Goal: Information Seeking & Learning: Find specific fact

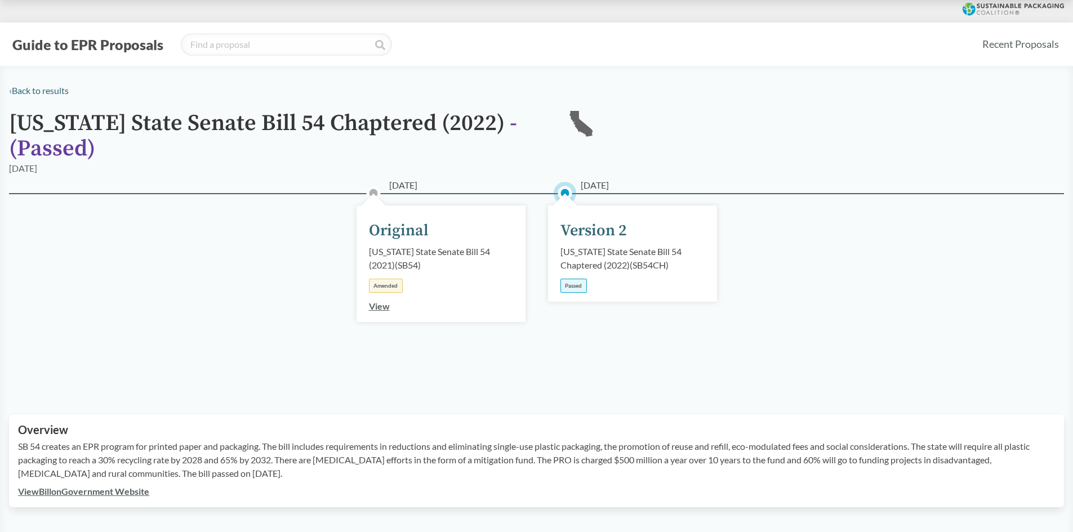
click at [593, 228] on div "Version 2" at bounding box center [594, 231] width 66 height 24
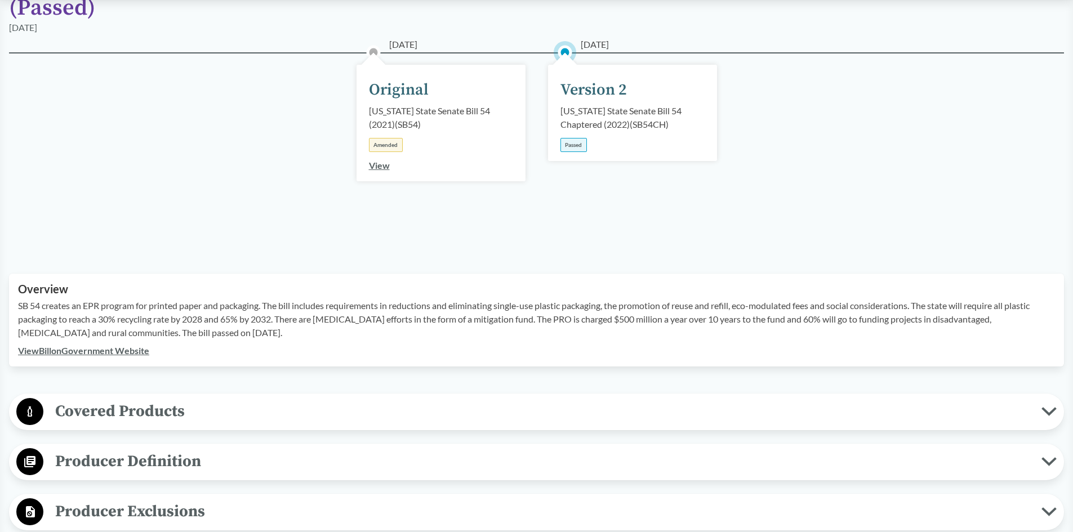
scroll to position [169, 0]
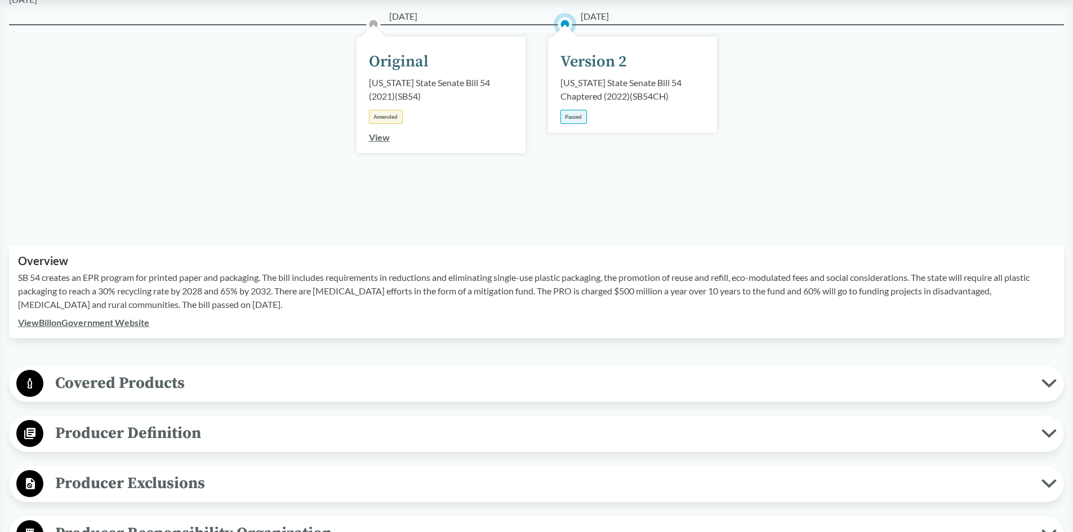
click at [184, 443] on span "Producer Definition" at bounding box center [542, 433] width 998 height 25
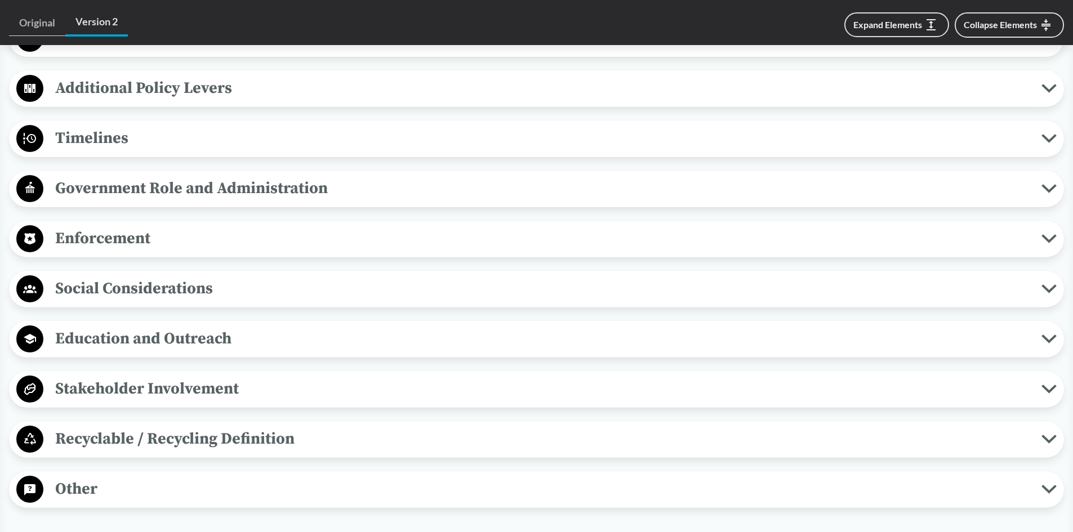
scroll to position [1127, 0]
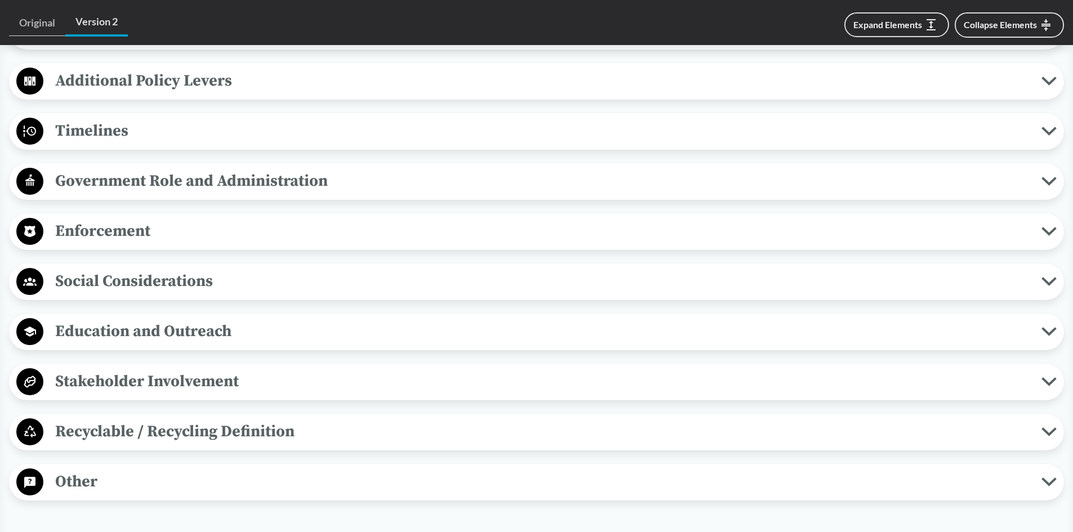
click at [181, 436] on span "Recyclable / Recycling Definition" at bounding box center [542, 431] width 998 height 25
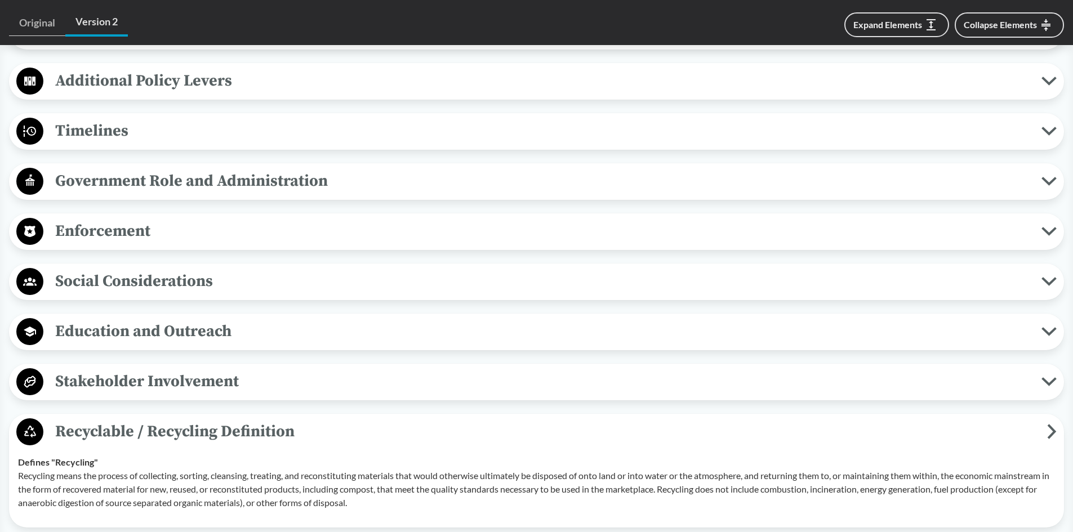
scroll to position [1296, 0]
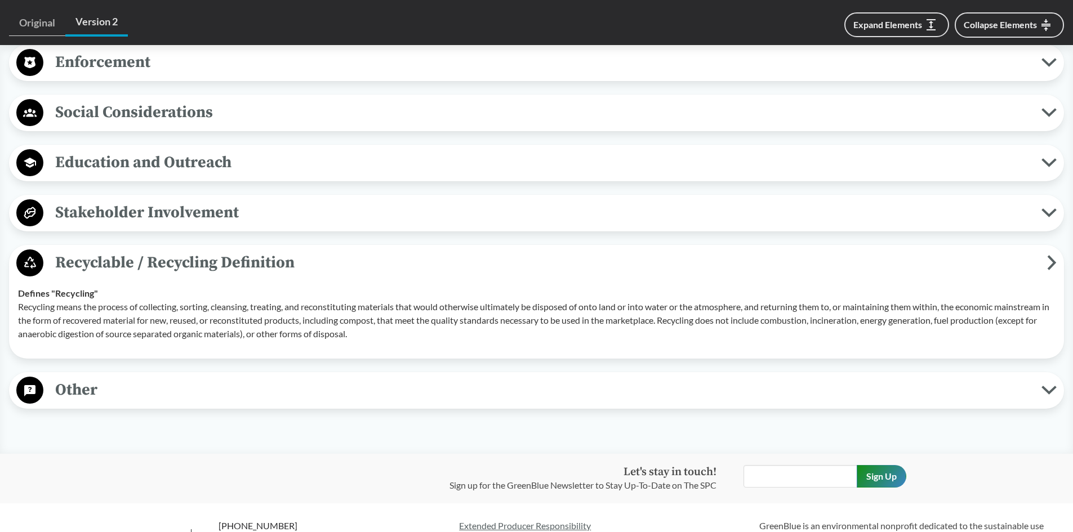
click at [170, 393] on span "Other" at bounding box center [542, 389] width 998 height 25
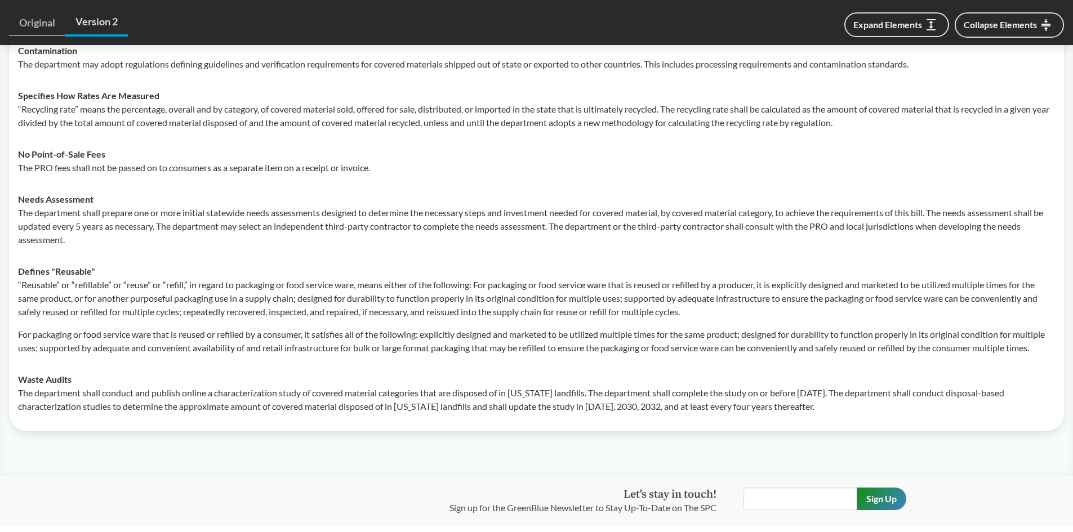
scroll to position [1690, 0]
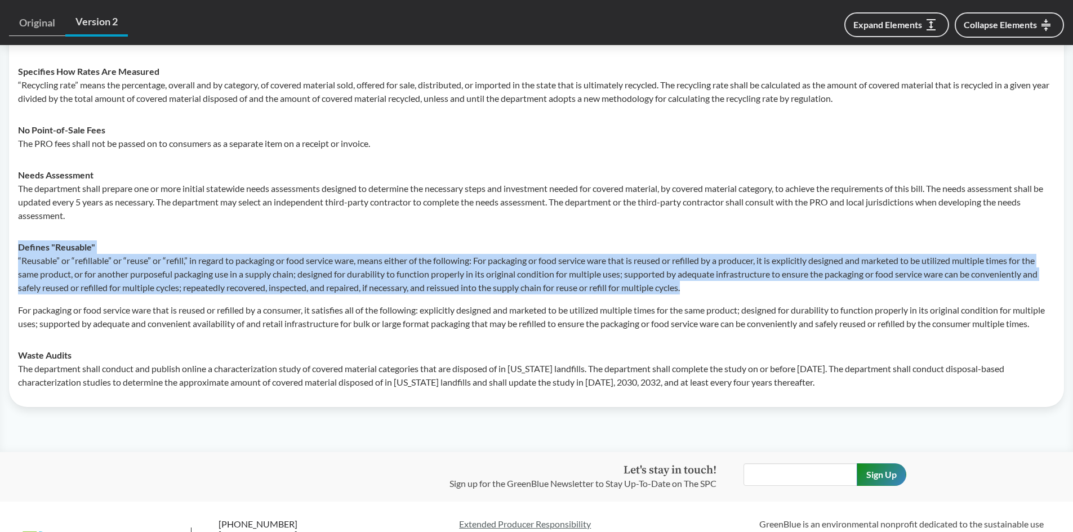
drag, startPoint x: 721, startPoint y: 287, endPoint x: 14, endPoint y: 245, distance: 707.8
click at [14, 245] on td "Defines "Reusable" “Reusable” or “refillable” or “reuse” or “refill,” in regard…" at bounding box center [536, 286] width 1047 height 108
copy div "Defines "Reusable" “Reusable” or “refillable” or “reuse” or “refill,” in regard…"
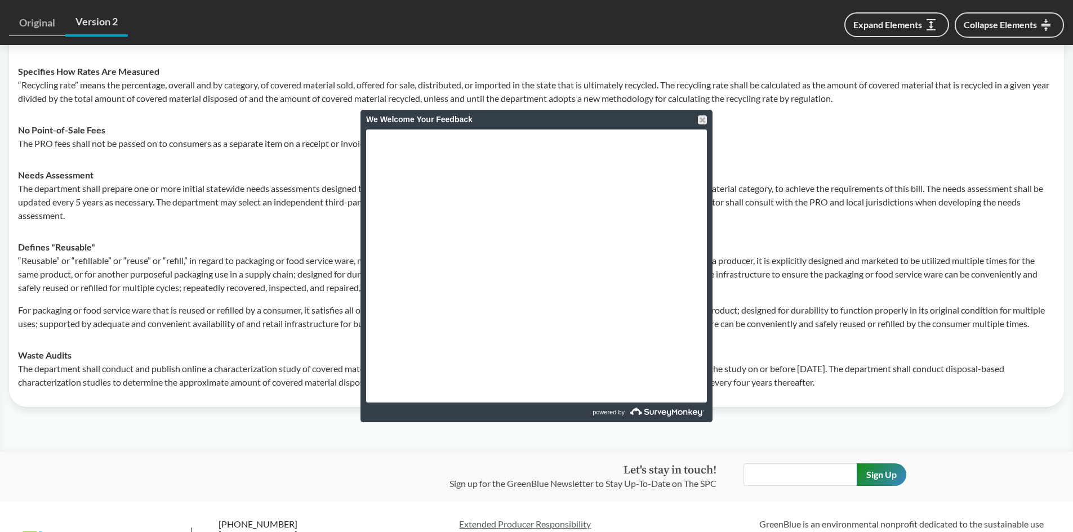
click at [148, 296] on div "“Reusable” or “refillable” or “reuse” or “refill,” in regard to packaging or fo…" at bounding box center [536, 292] width 1037 height 77
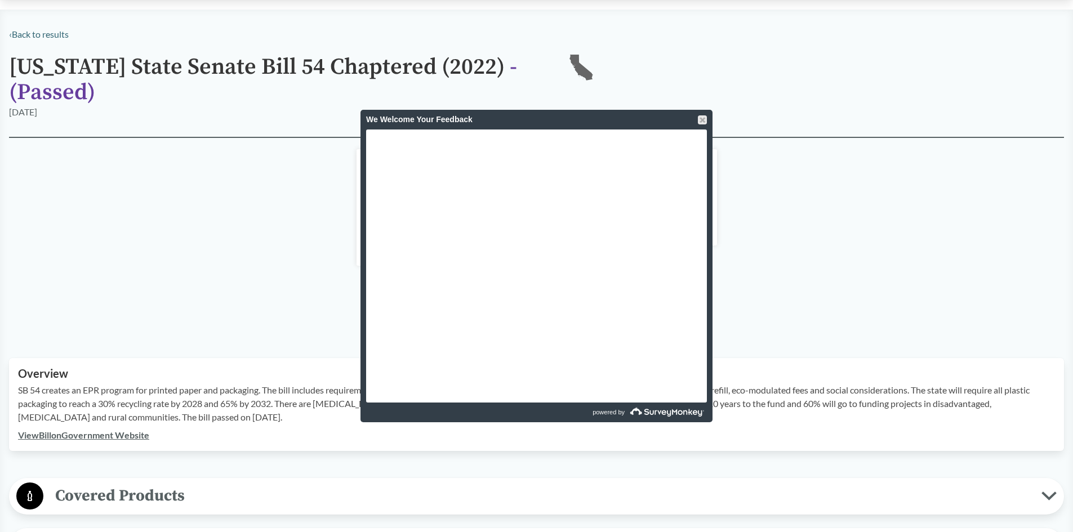
scroll to position [0, 0]
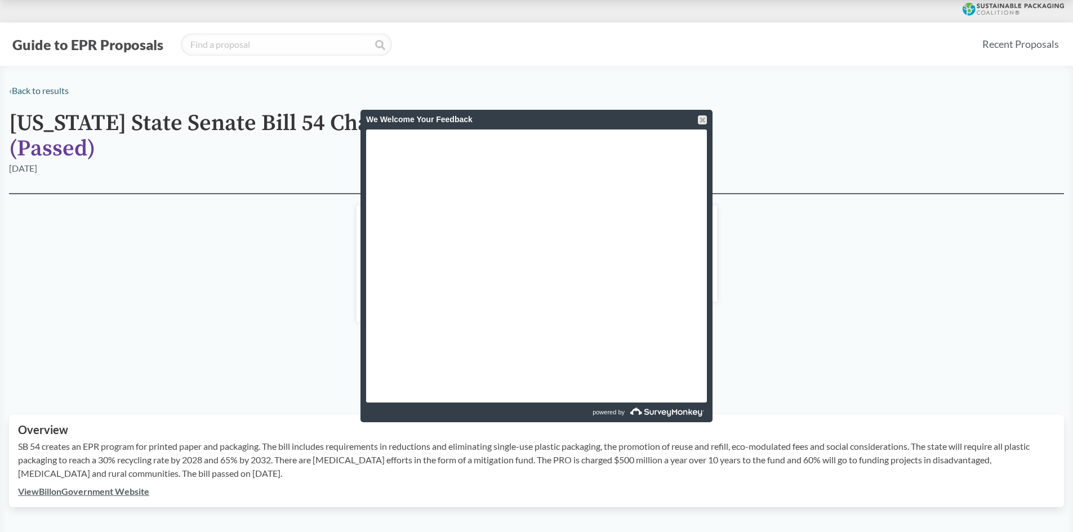
drag, startPoint x: 985, startPoint y: 9, endPoint x: 931, endPoint y: 12, distance: 54.2
click at [931, 12] on div at bounding box center [536, 11] width 1073 height 23
click at [703, 117] on div at bounding box center [702, 120] width 9 height 9
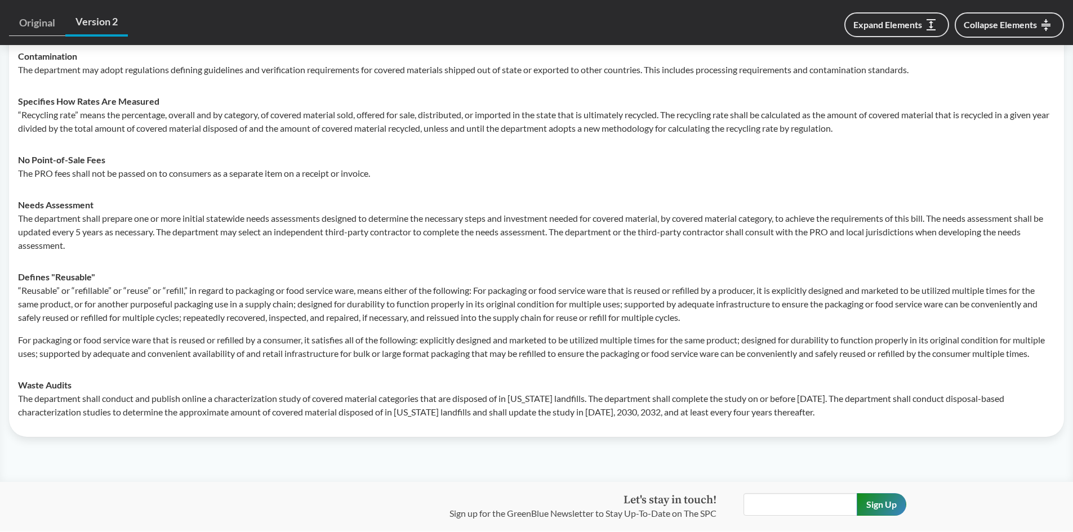
scroll to position [1690, 0]
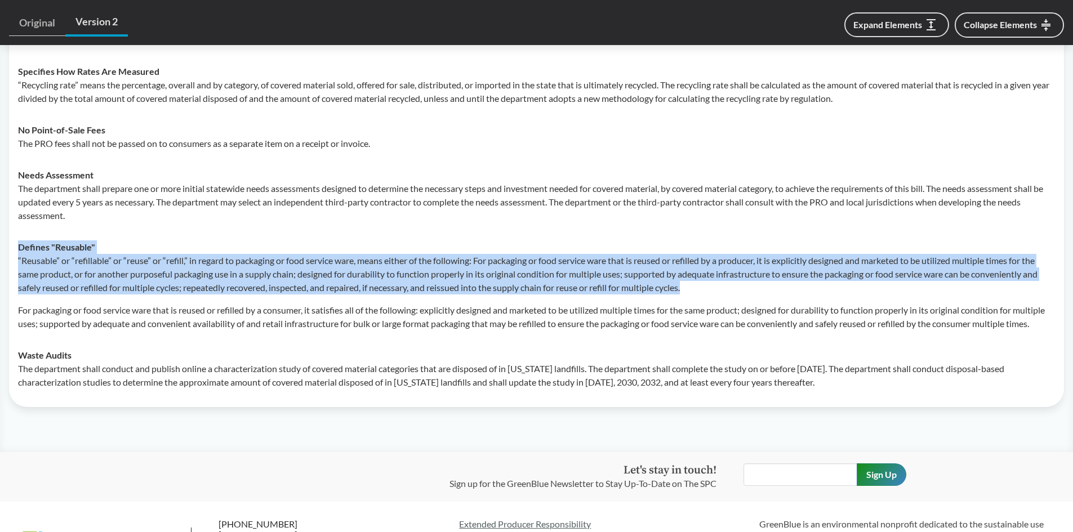
drag, startPoint x: 703, startPoint y: 291, endPoint x: 19, endPoint y: 248, distance: 684.7
click at [19, 248] on div "Defines "Reusable" “Reusable” or “refillable” or “reuse” or “refill,” in regard…" at bounding box center [536, 286] width 1037 height 90
copy div "Defines "Reusable" “Reusable” or “refillable” or “reuse” or “refill,” in regard…"
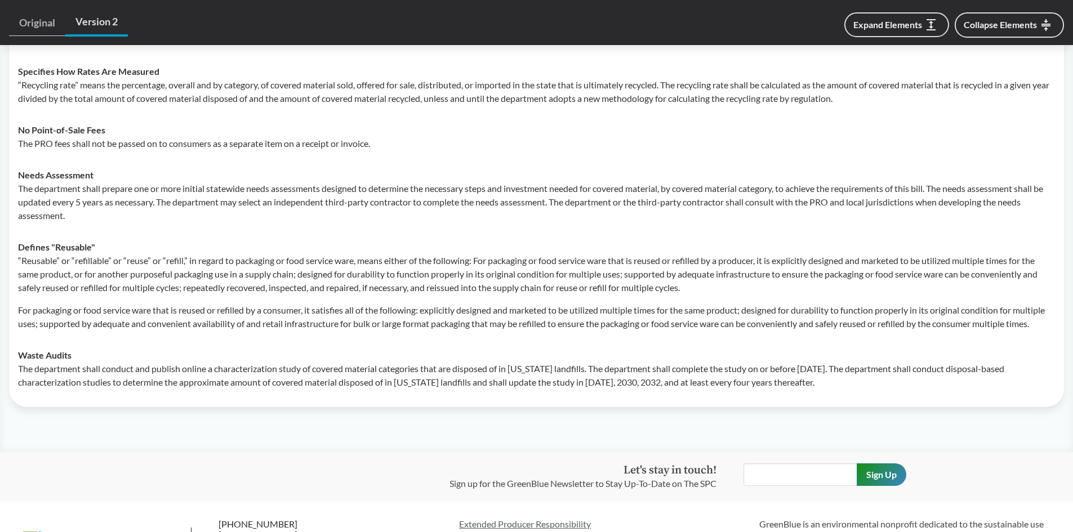
click at [441, 174] on div "Needs Assessment The department shall prepare one or more initial statewide nee…" at bounding box center [536, 195] width 1037 height 54
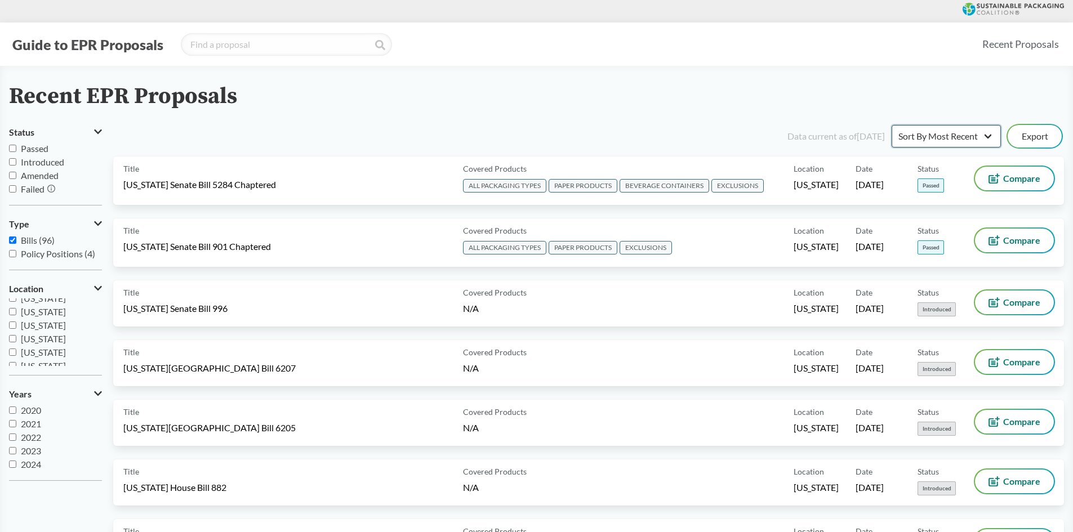
click at [974, 134] on select "Sort By Most Recent Sort By Status" at bounding box center [946, 136] width 109 height 23
click at [287, 45] on input "search" at bounding box center [286, 44] width 211 height 23
type input "reus"
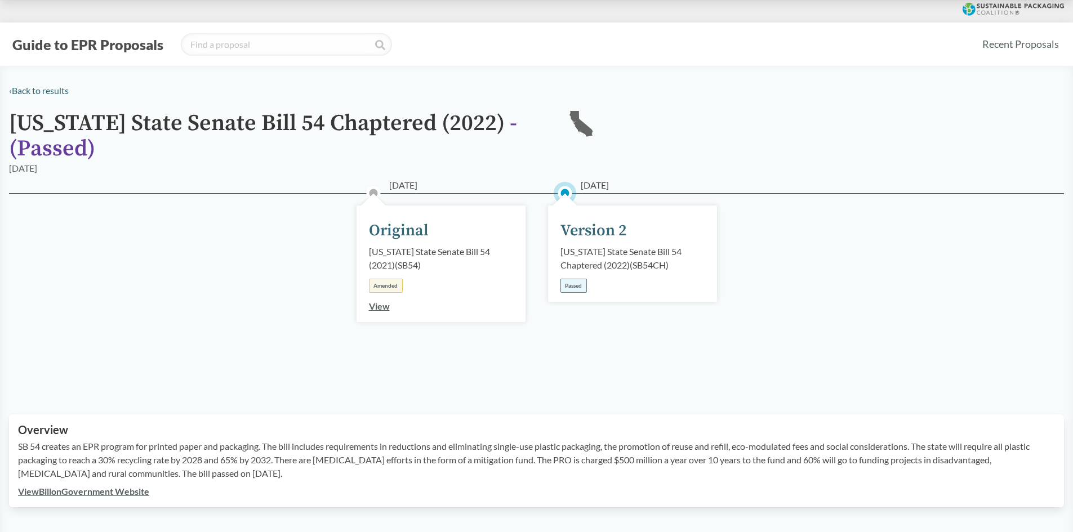
scroll to position [1183, 0]
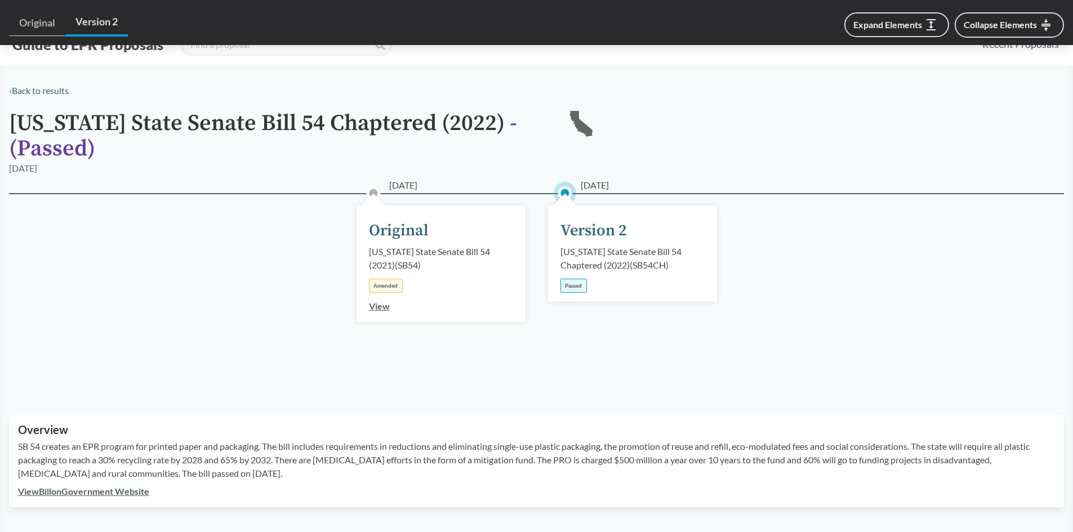
scroll to position [1183, 0]
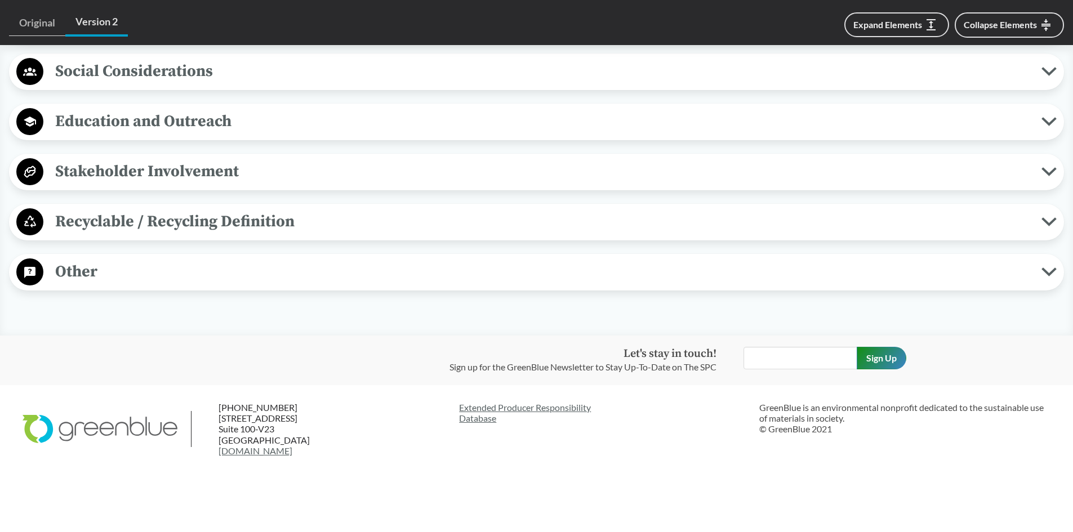
click at [138, 218] on span "Recyclable / Recycling Definition" at bounding box center [542, 221] width 998 height 25
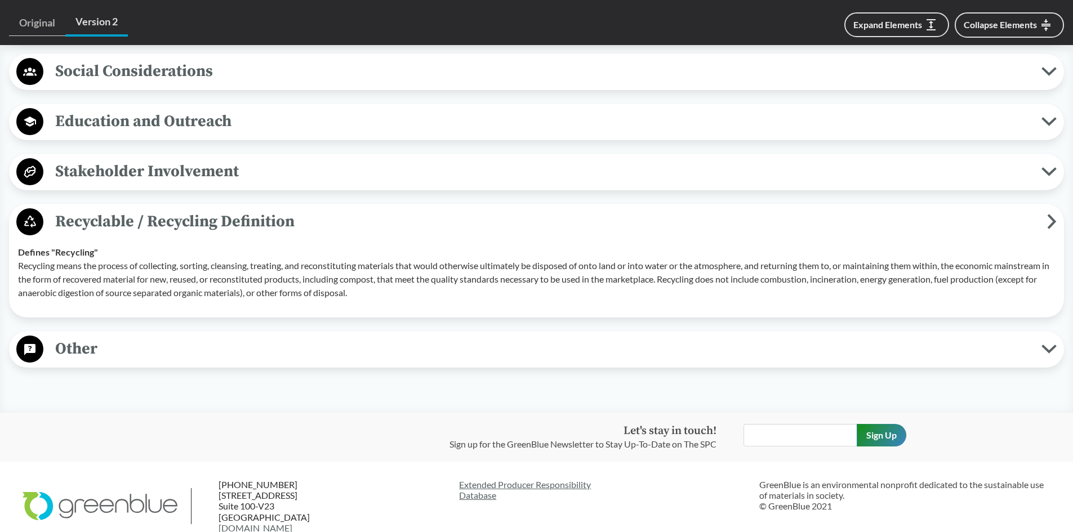
click at [95, 340] on span "Other" at bounding box center [542, 348] width 998 height 25
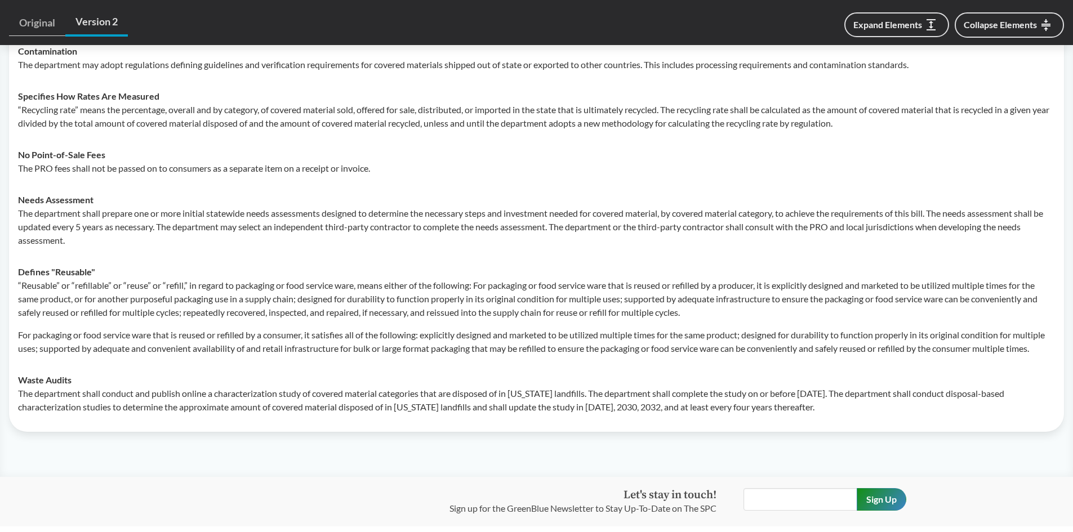
scroll to position [1521, 0]
